Goal: Information Seeking & Learning: Learn about a topic

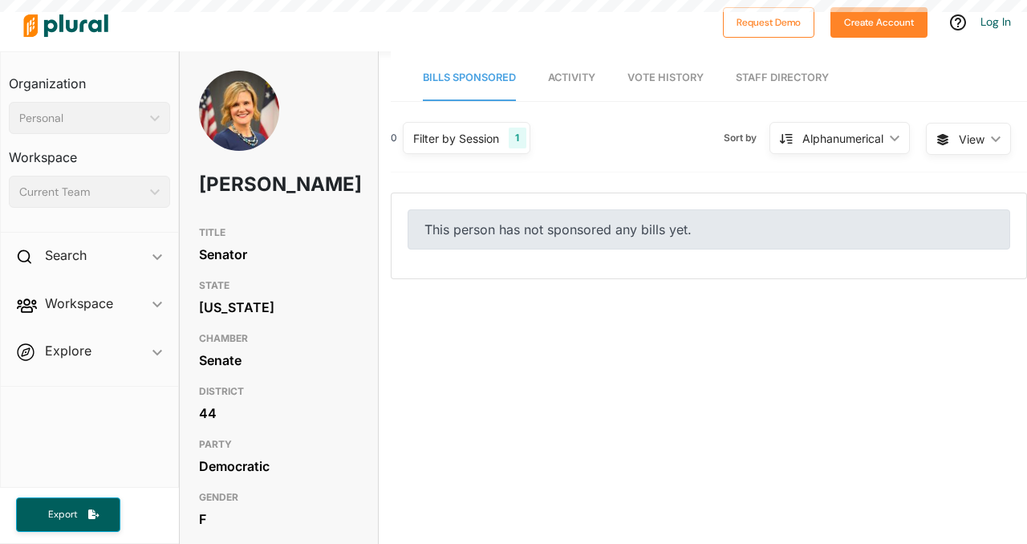
click at [555, 84] on link "Activity" at bounding box center [571, 78] width 47 height 46
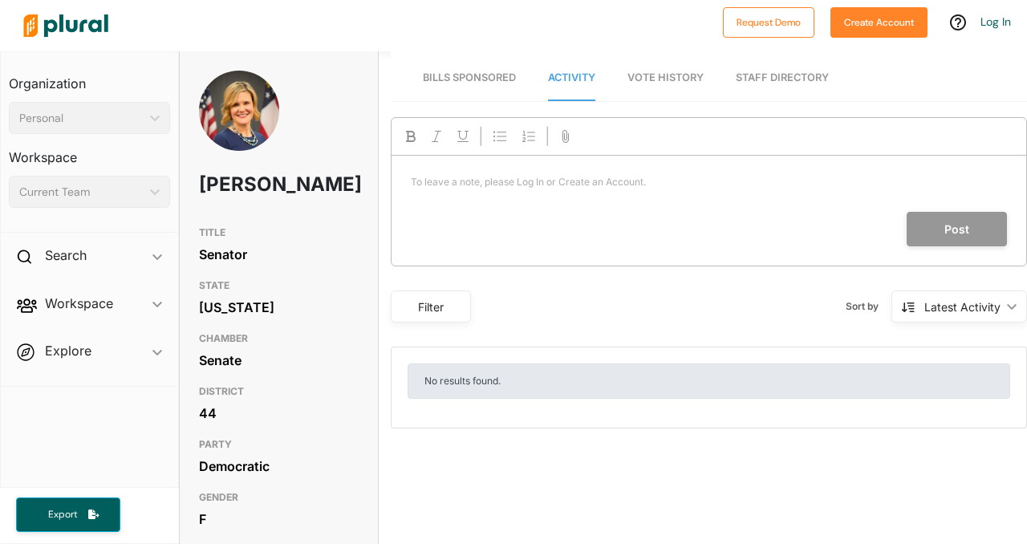
click at [662, 86] on link "Vote History" at bounding box center [666, 78] width 76 height 46
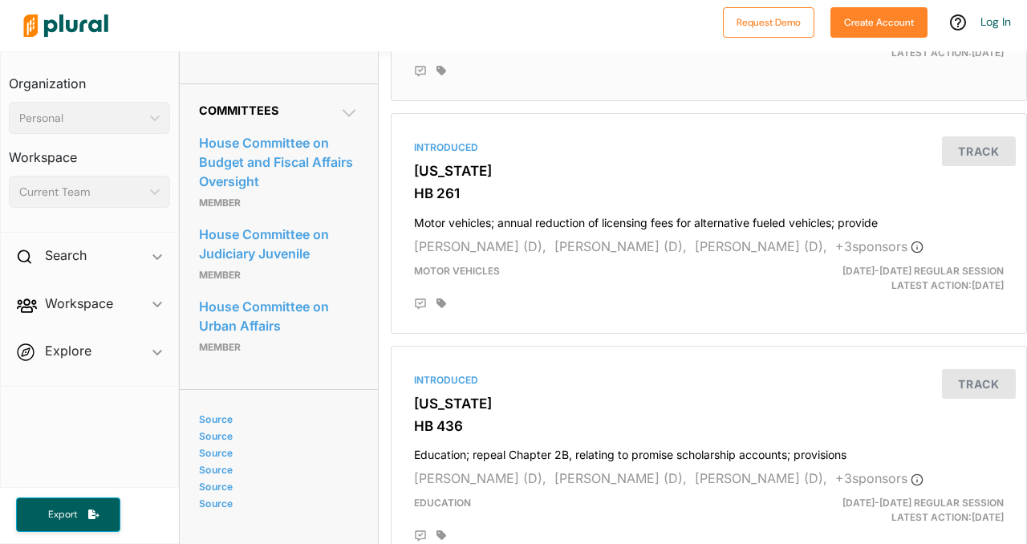
scroll to position [774, 0]
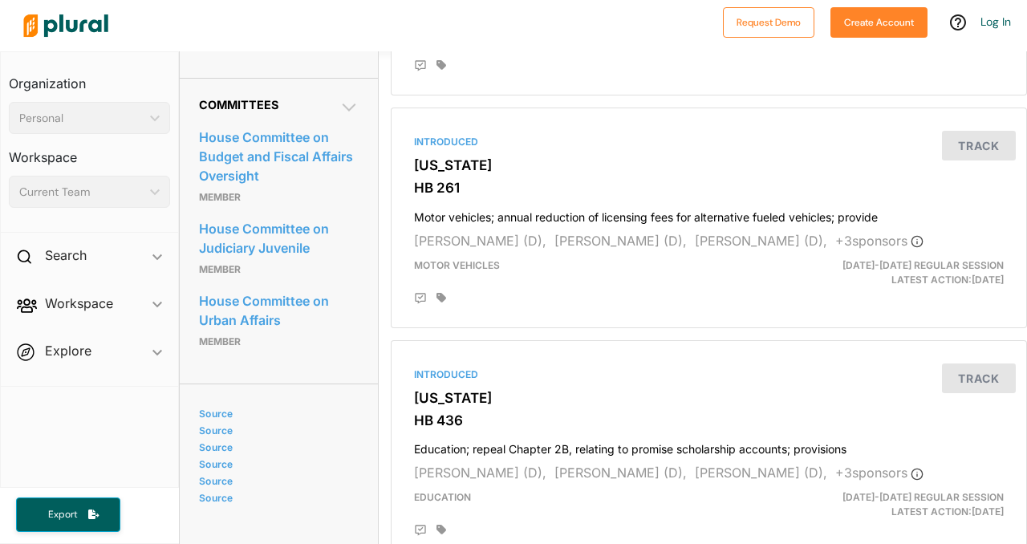
click at [347, 117] on icon at bounding box center [348, 107] width 19 height 19
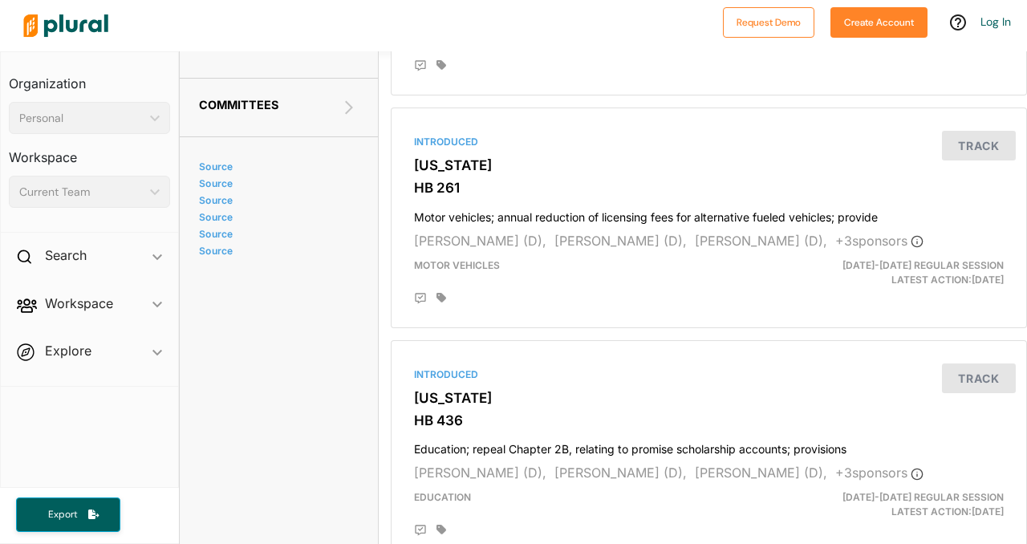
click at [347, 117] on icon at bounding box center [348, 107] width 19 height 19
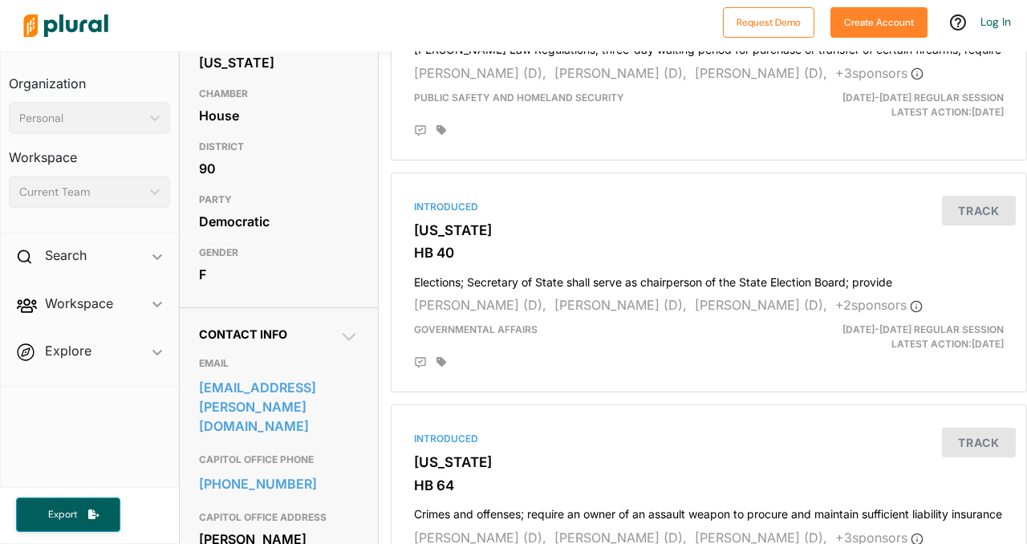
scroll to position [0, 0]
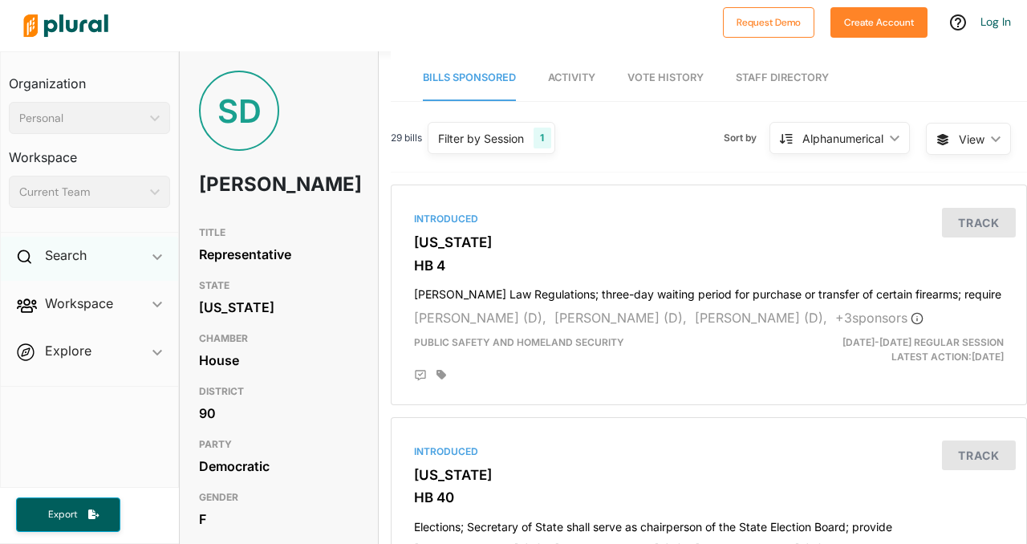
click at [87, 247] on div "Search ic_keyboard_arrow_down" at bounding box center [89, 258] width 177 height 43
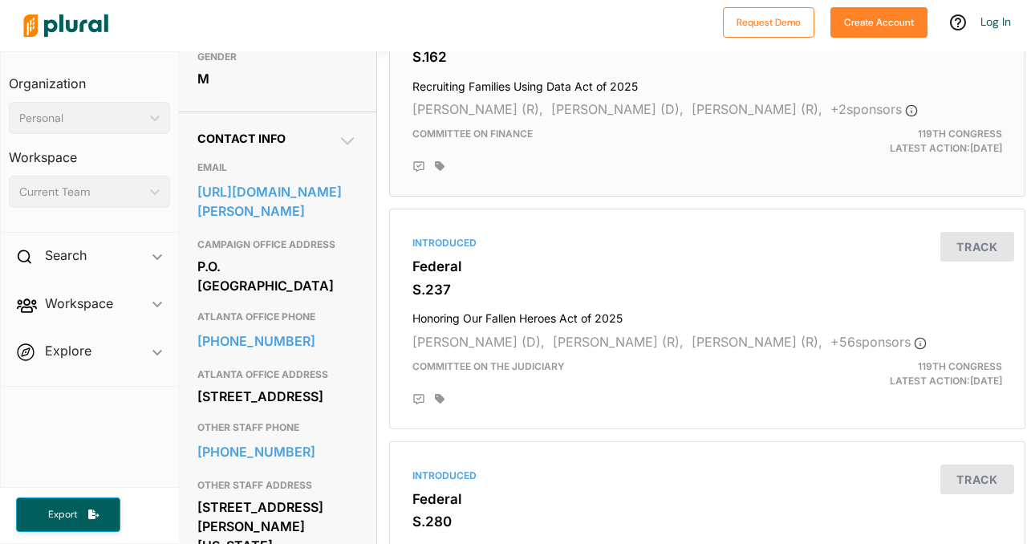
scroll to position [417, 2]
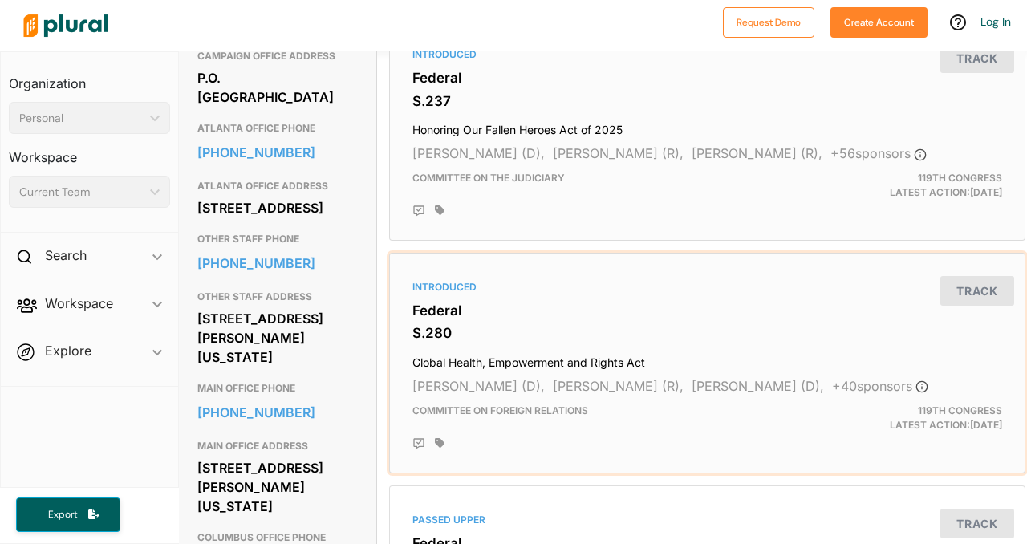
click at [577, 265] on div "Introduced Federal S.280 Global Health, Empowerment and Rights Act Jeanne Shahe…" at bounding box center [707, 363] width 622 height 206
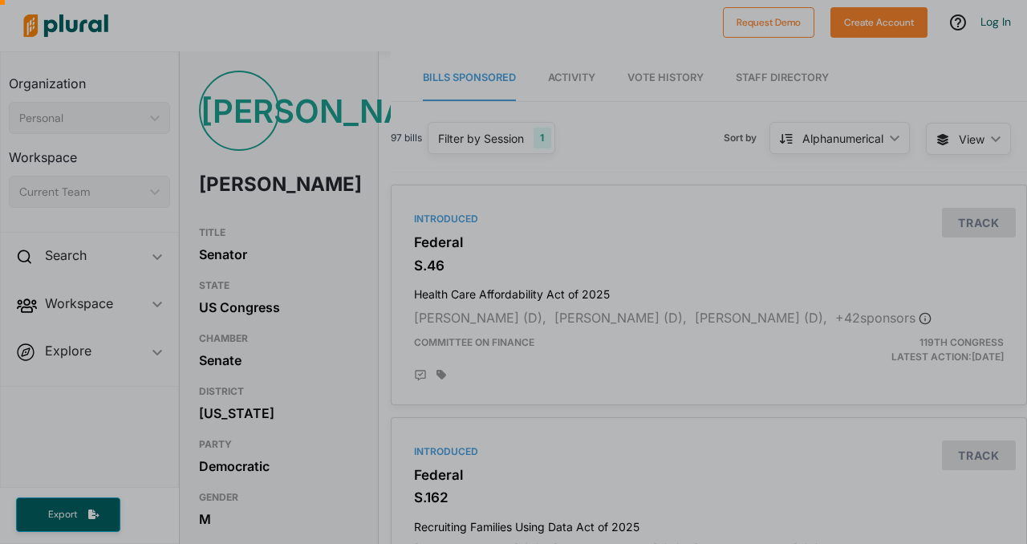
click at [551, 80] on div at bounding box center [513, 104] width 1027 height 208
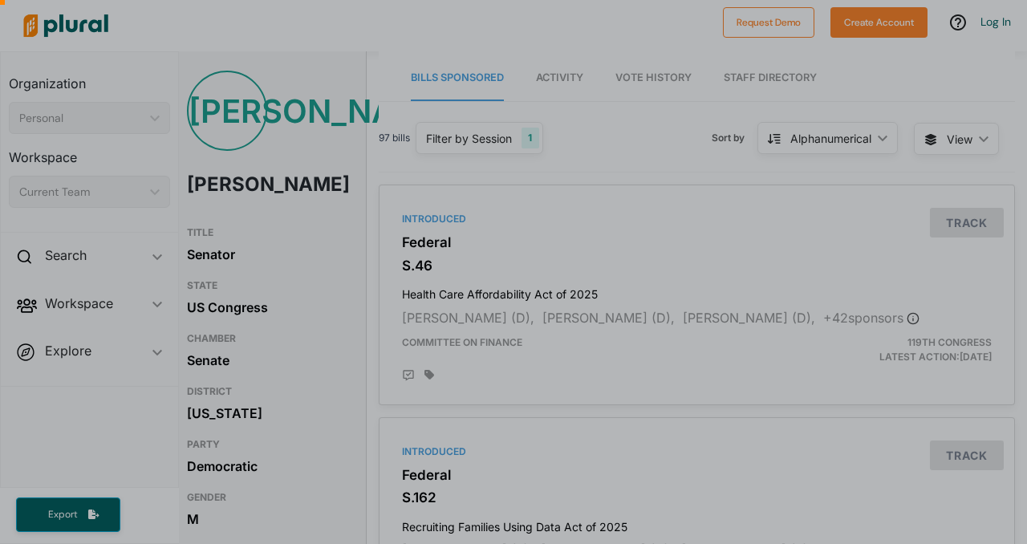
click at [559, 71] on div at bounding box center [513, 104] width 1027 height 208
click at [622, 75] on div at bounding box center [513, 104] width 1027 height 208
drag, startPoint x: 1015, startPoint y: 75, endPoint x: 1002, endPoint y: 177, distance: 102.0
click at [1002, 177] on div at bounding box center [513, 104] width 1027 height 208
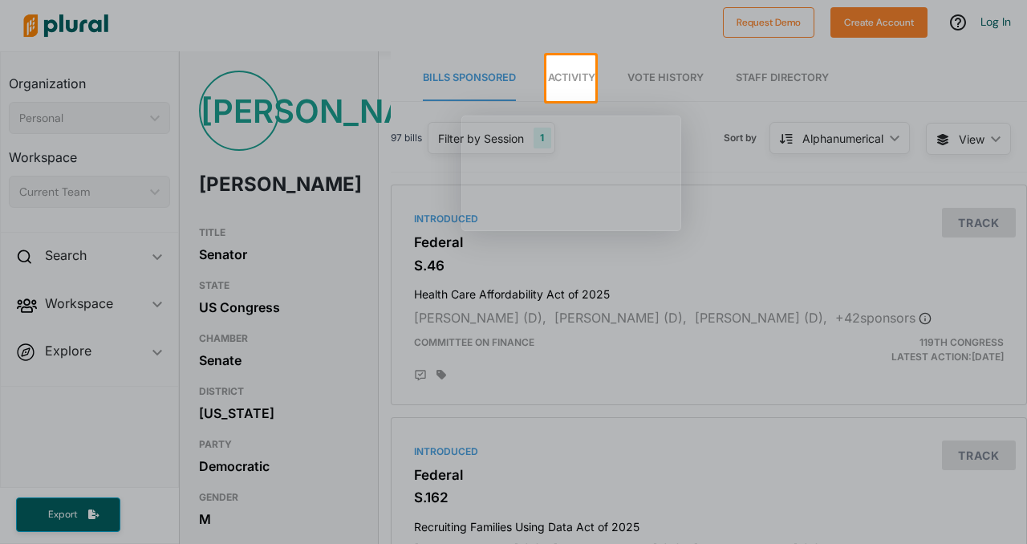
click at [563, 69] on link "Activity" at bounding box center [571, 78] width 47 height 46
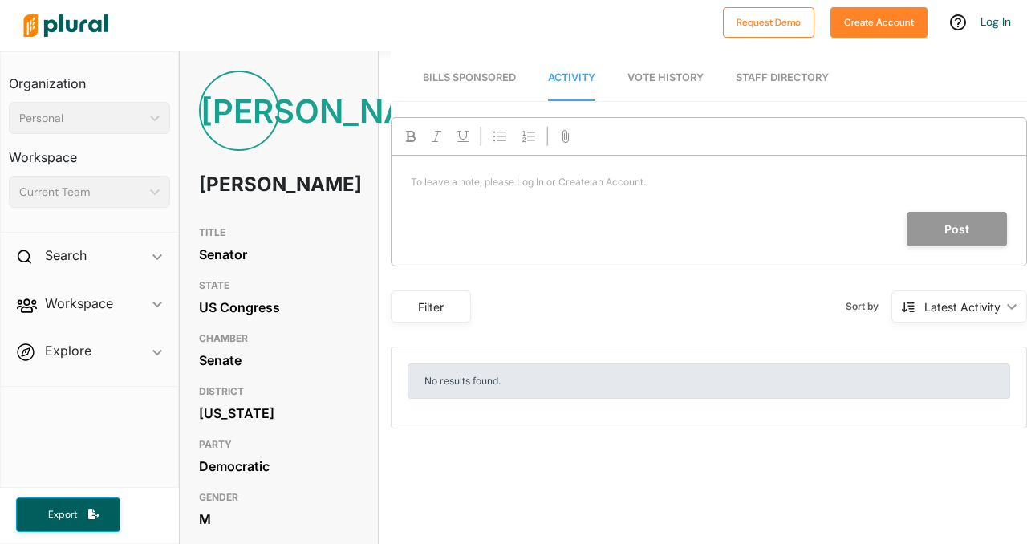
click at [646, 83] on link "Vote History" at bounding box center [666, 78] width 76 height 46
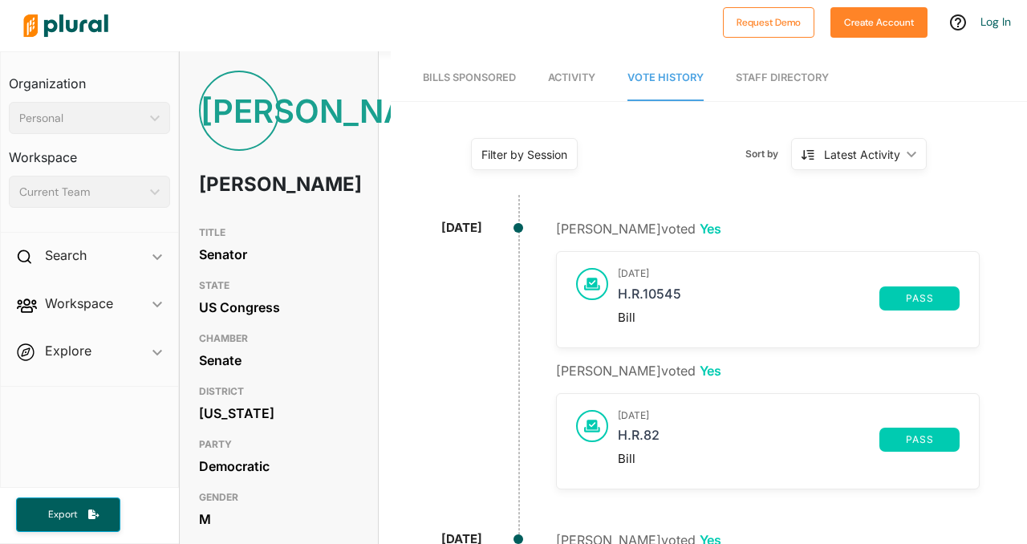
click at [465, 71] on span "Bills Sponsored" at bounding box center [469, 77] width 93 height 12
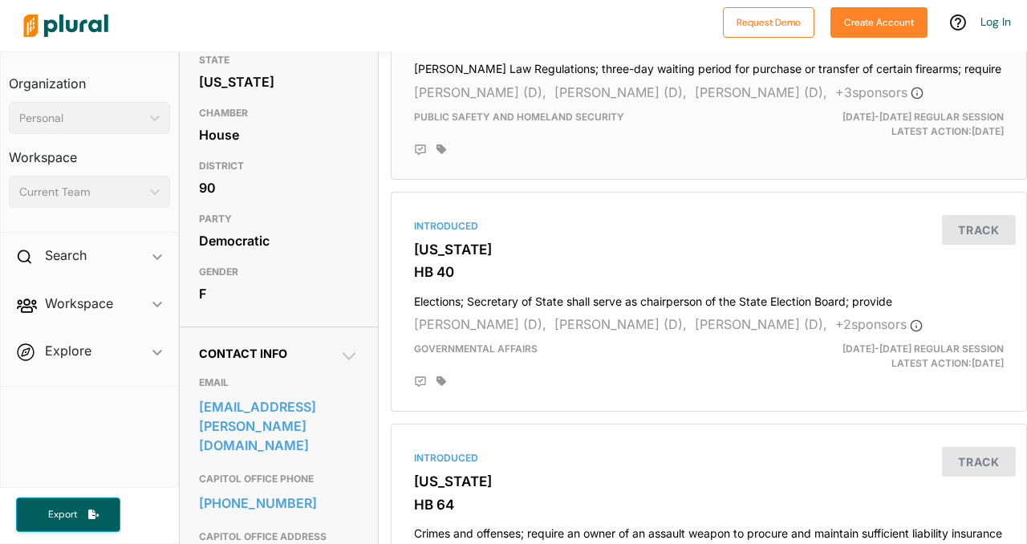
scroll to position [199, 0]
